Goal: Navigation & Orientation: Find specific page/section

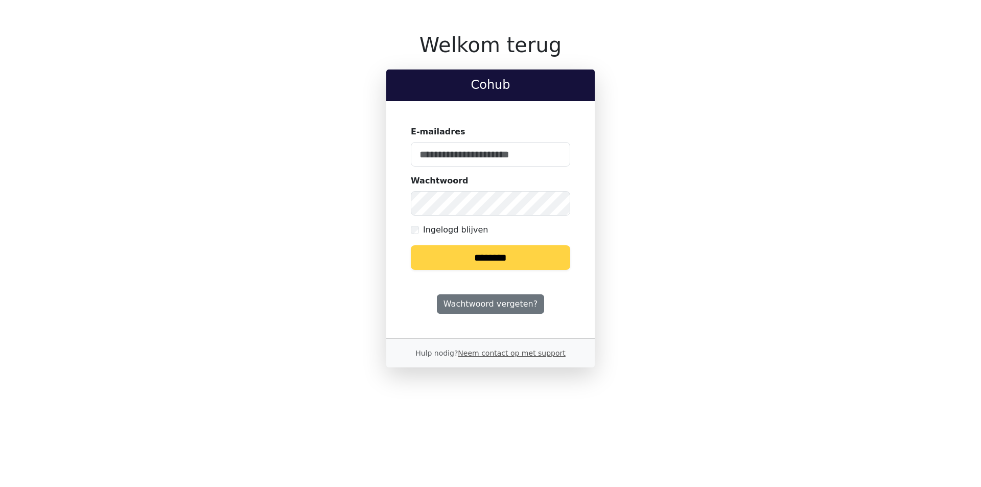
type input "**********"
click at [322, 193] on div "**********" at bounding box center [490, 200] width 662 height 335
click at [411, 245] on input "********" at bounding box center [490, 257] width 159 height 25
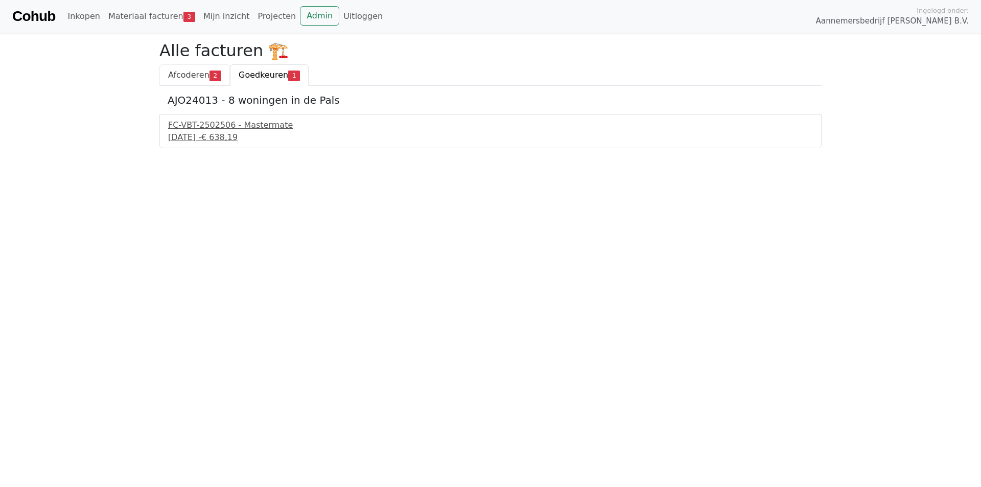
click at [175, 73] on span "Afcoderen" at bounding box center [188, 75] width 41 height 10
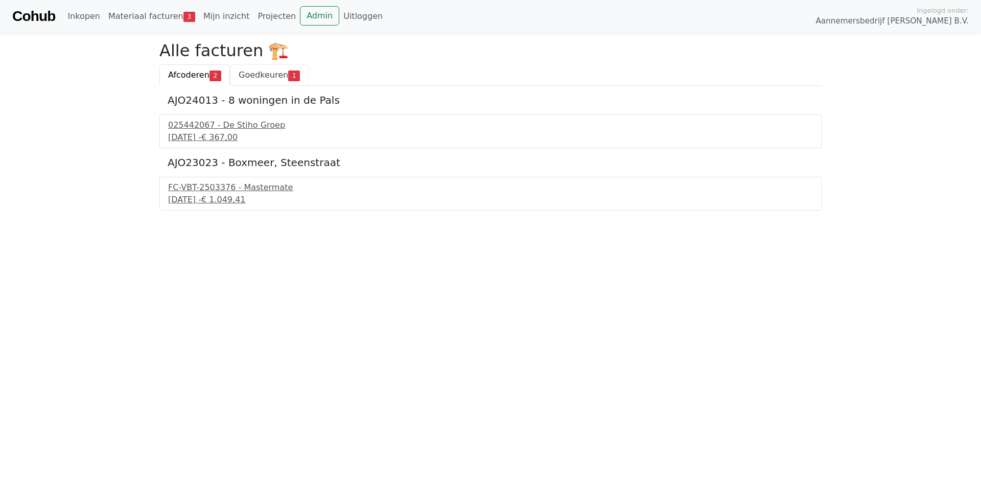
click at [255, 78] on span "Goedkeuren" at bounding box center [264, 75] width 50 height 10
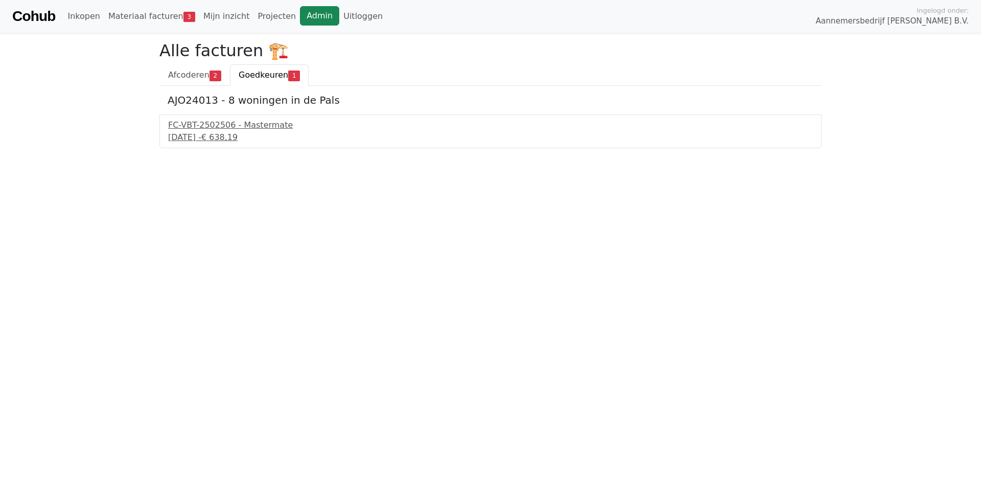
click at [300, 22] on link "Admin" at bounding box center [319, 15] width 39 height 19
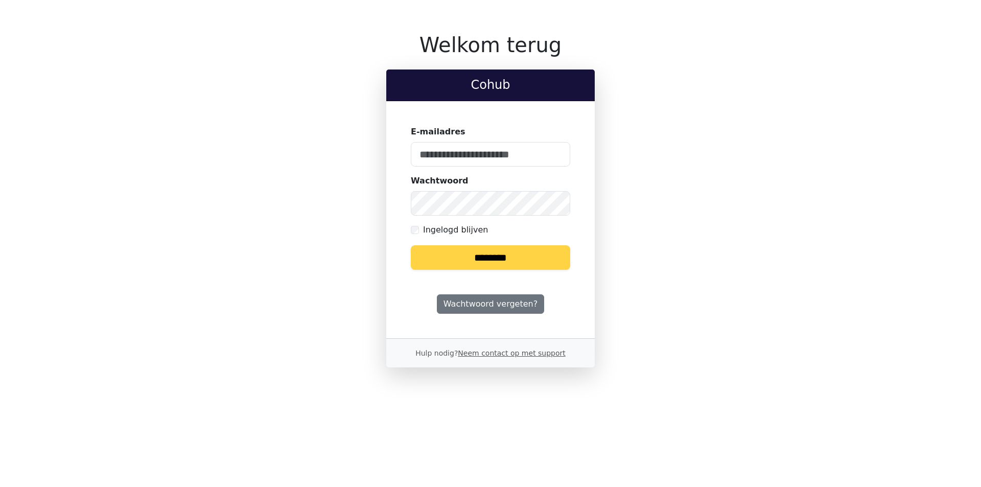
type input "**********"
click at [273, 187] on div "**********" at bounding box center [490, 200] width 662 height 335
click at [411, 245] on input "********" at bounding box center [490, 257] width 159 height 25
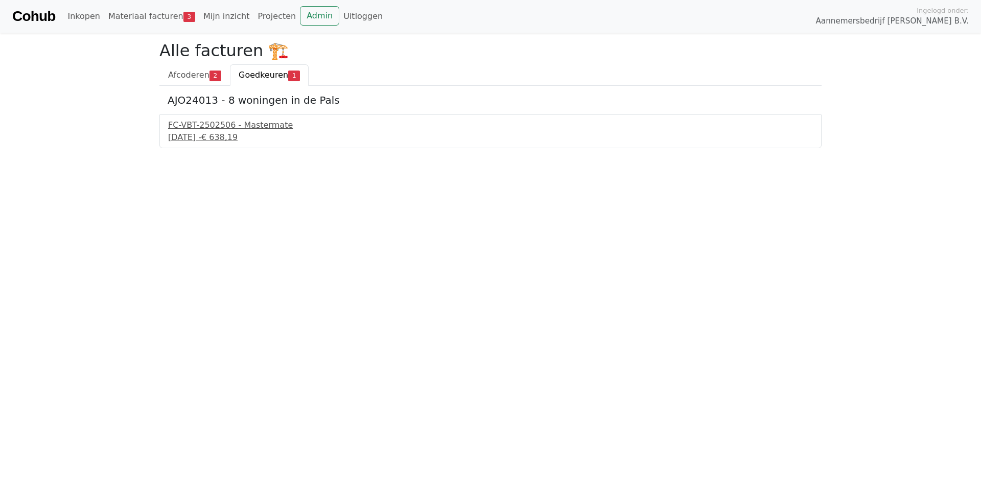
click at [251, 70] on span "Goedkeuren" at bounding box center [264, 75] width 50 height 10
click at [197, 74] on span "Afcoderen" at bounding box center [188, 75] width 41 height 10
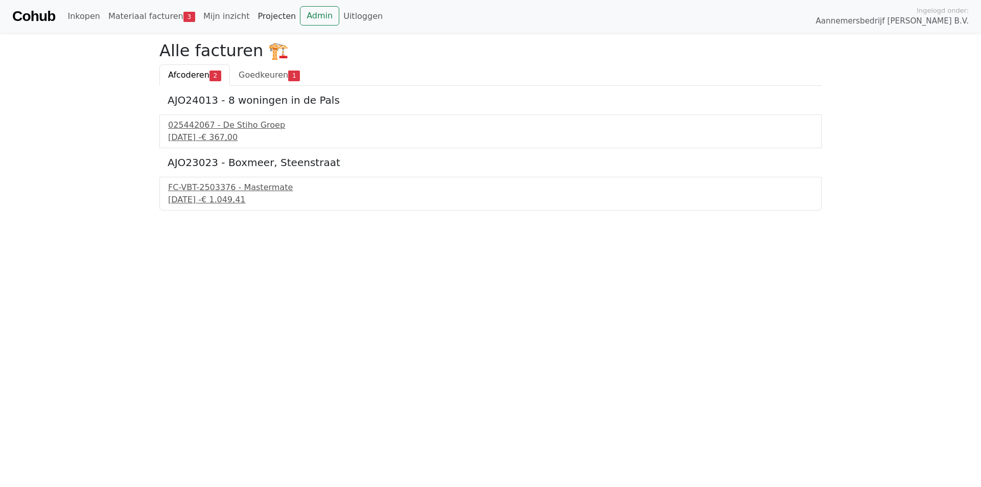
click at [268, 17] on link "Projecten" at bounding box center [276, 16] width 47 height 20
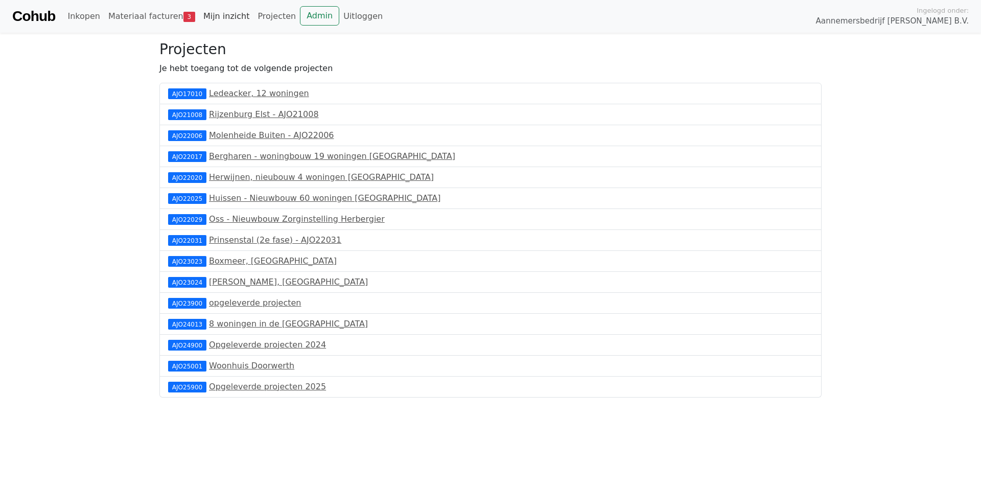
click at [224, 13] on link "Mijn inzicht" at bounding box center [226, 16] width 55 height 20
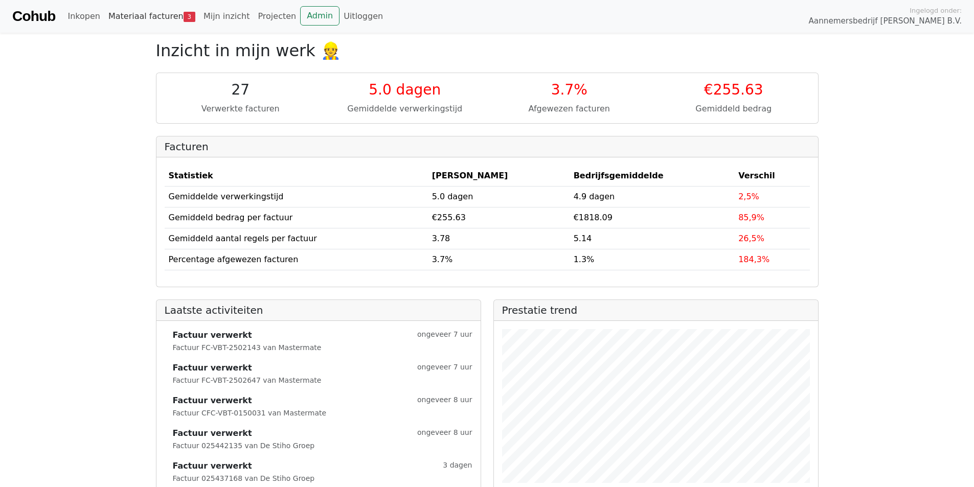
click at [137, 15] on link "Materiaal facturen 3" at bounding box center [151, 16] width 95 height 20
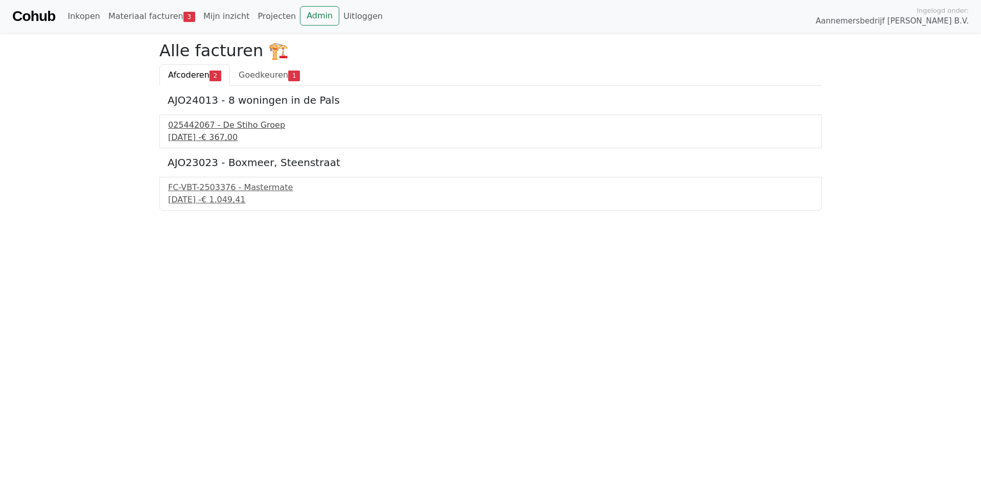
click at [191, 121] on div "025442067 - De Stiho Groep" at bounding box center [490, 125] width 645 height 12
click at [200, 186] on div "FC-VBT-2503376 - Mastermate" at bounding box center [490, 187] width 645 height 12
click at [239, 185] on div "FC-VBT-2503376 - Mastermate" at bounding box center [490, 187] width 645 height 12
click at [240, 73] on span "Goedkeuren" at bounding box center [264, 75] width 50 height 10
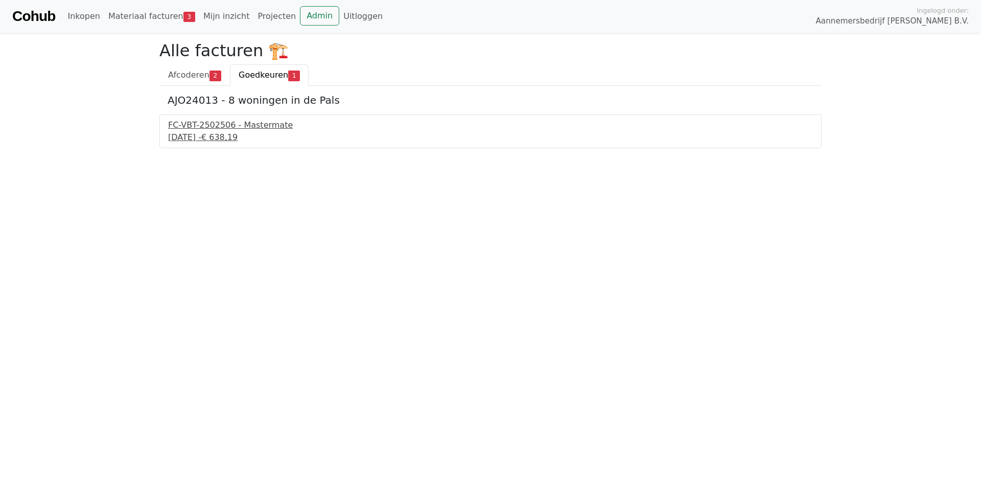
click at [242, 129] on div "FC-VBT-2502506 - Mastermate" at bounding box center [490, 125] width 645 height 12
click at [90, 13] on link "Inkopen" at bounding box center [83, 16] width 40 height 20
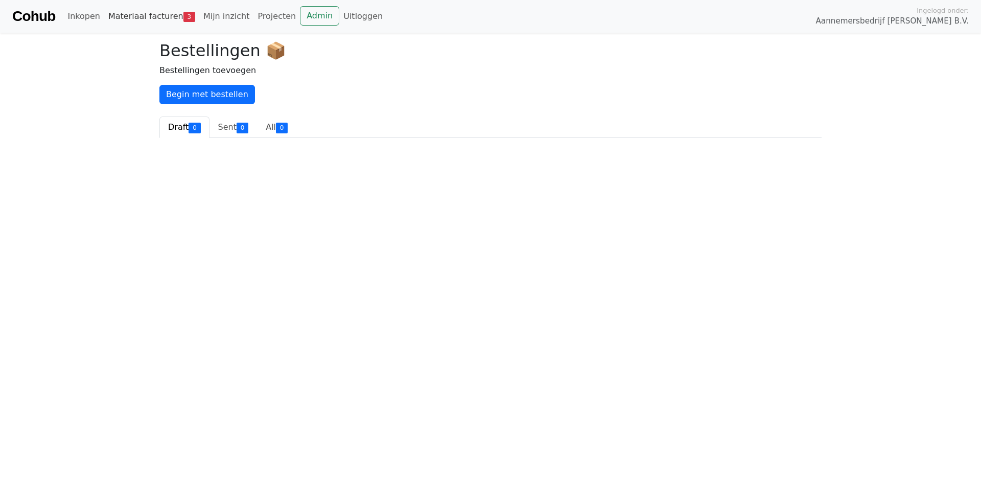
click at [123, 15] on link "Materiaal facturen 3" at bounding box center [151, 16] width 95 height 20
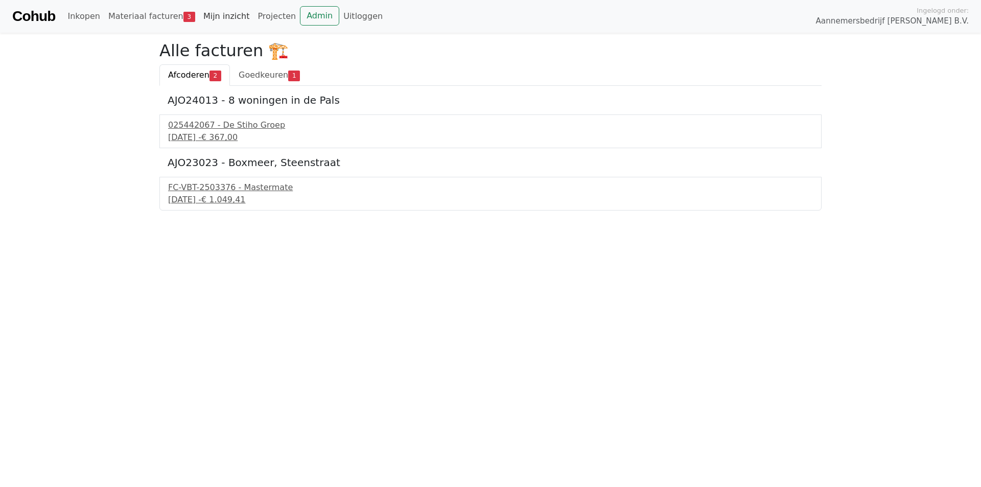
click at [205, 17] on link "Mijn inzicht" at bounding box center [226, 16] width 55 height 20
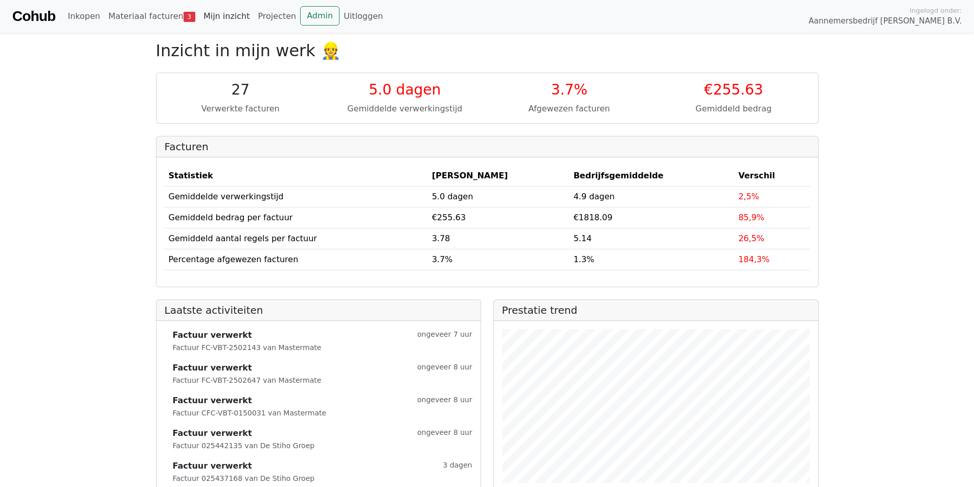
click at [226, 16] on link "Mijn inzicht" at bounding box center [226, 16] width 55 height 20
click at [219, 15] on link "Mijn inzicht" at bounding box center [226, 16] width 55 height 20
click at [165, 20] on link "Materiaal facturen 3" at bounding box center [151, 16] width 95 height 20
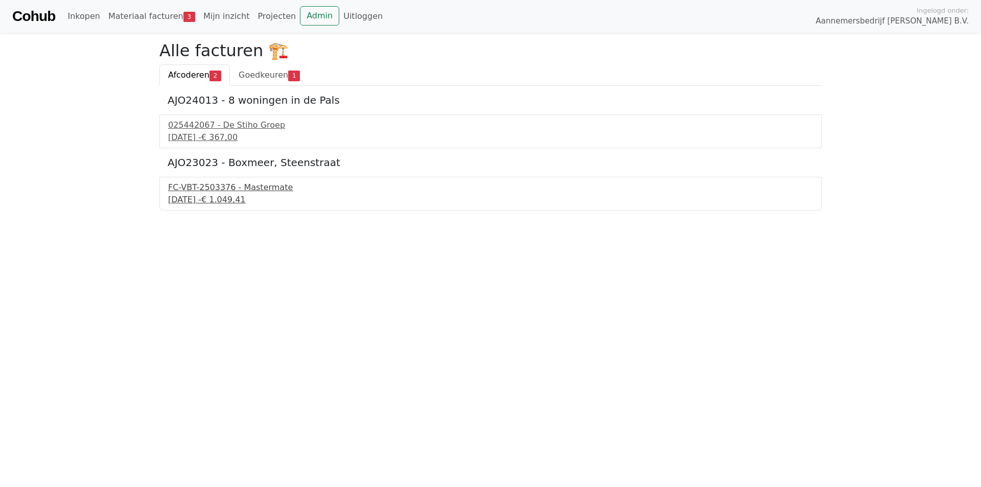
click at [229, 194] on div "10 september 2025 - € 1.049,41" at bounding box center [490, 200] width 645 height 12
click at [205, 20] on link "Mijn inzicht" at bounding box center [226, 16] width 55 height 20
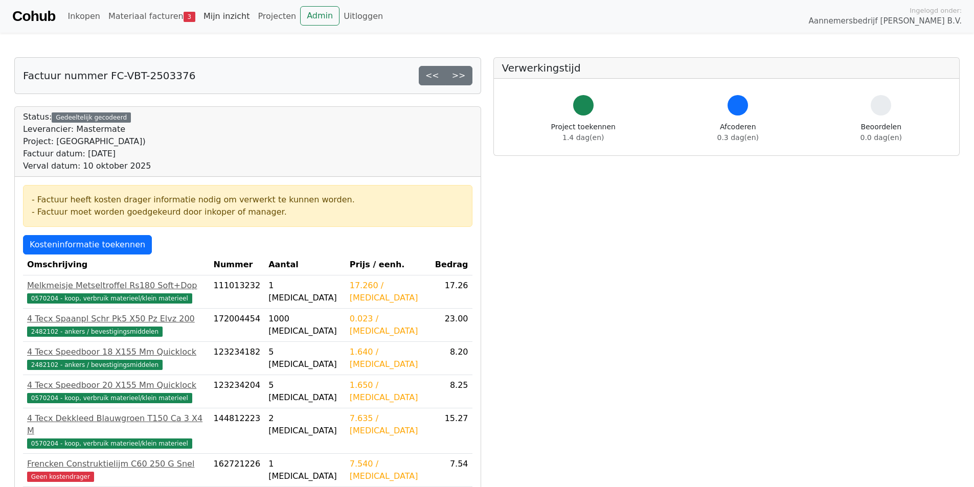
click at [208, 17] on link "Mijn inzicht" at bounding box center [226, 16] width 55 height 20
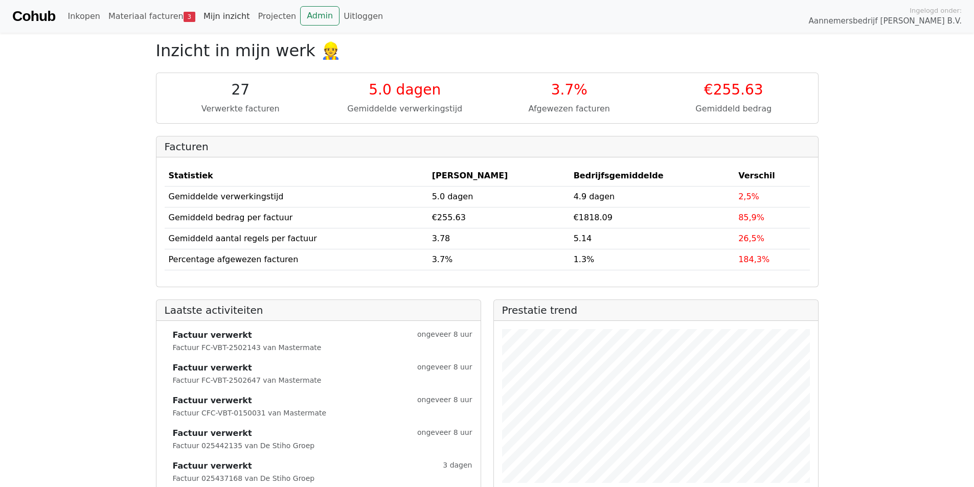
click at [218, 18] on link "Mijn inzicht" at bounding box center [226, 16] width 55 height 20
click at [257, 14] on link "Projecten" at bounding box center [276, 16] width 47 height 20
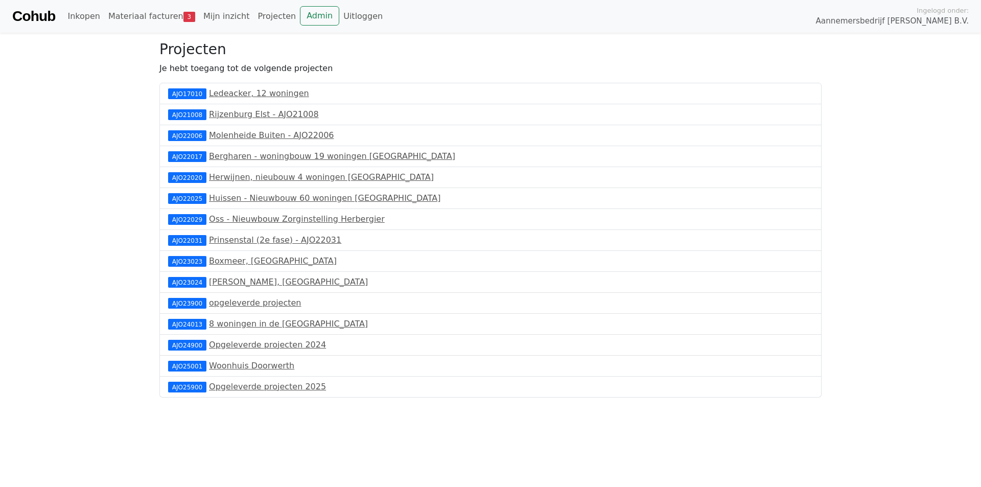
click at [193, 197] on div "AJO22025" at bounding box center [187, 198] width 38 height 10
click at [232, 198] on link "Huissen - Nieuwbouw 60 woningen Het Slingerbos" at bounding box center [325, 198] width 232 height 10
click at [245, 259] on link "Boxmeer, Steenstraat" at bounding box center [273, 261] width 128 height 10
click at [249, 324] on link "8 woningen in de Pals" at bounding box center [288, 324] width 159 height 10
click at [237, 367] on link "Woonhuis Doorwerth" at bounding box center [251, 366] width 85 height 10
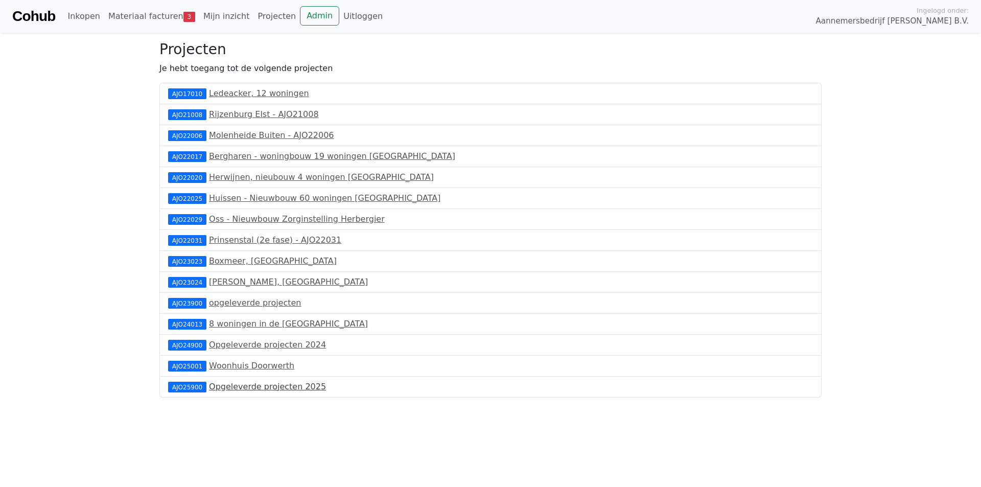
click at [235, 384] on link "Opgeleverde projecten 2025" at bounding box center [267, 387] width 117 height 10
click at [253, 17] on link "Projecten" at bounding box center [276, 16] width 47 height 20
click at [126, 15] on link "Materiaal facturen 3" at bounding box center [151, 16] width 95 height 20
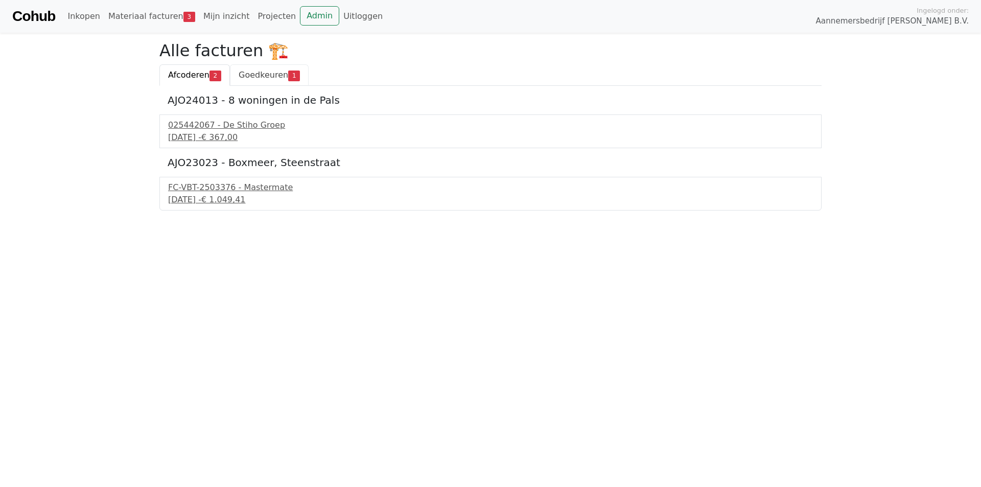
click at [248, 75] on span "Goedkeuren" at bounding box center [264, 75] width 50 height 10
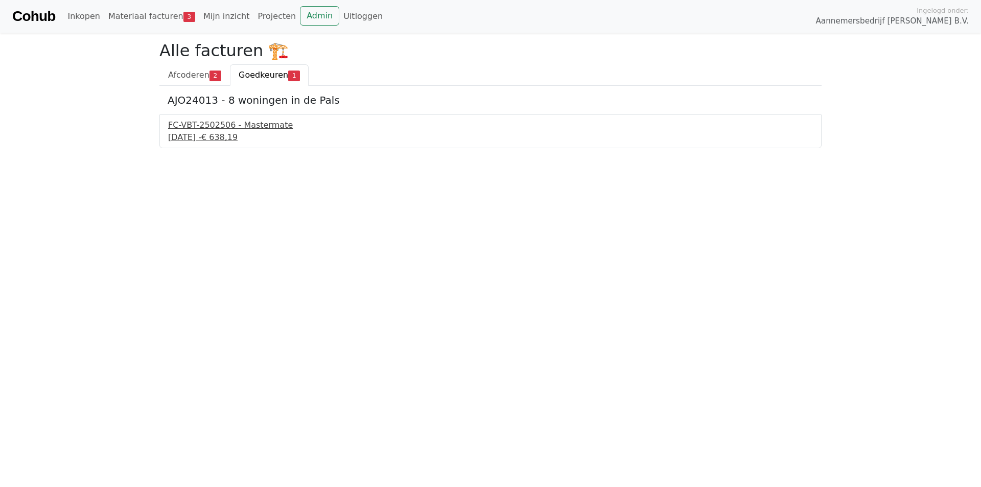
click at [247, 120] on div "FC-VBT-2502506 - Mastermate" at bounding box center [490, 125] width 645 height 12
